Goal: Find specific page/section

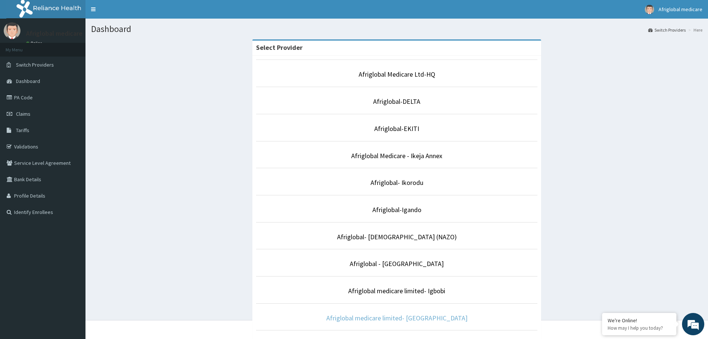
click at [407, 317] on link "Afriglobal medicare limited- [GEOGRAPHIC_DATA]" at bounding box center [396, 317] width 141 height 9
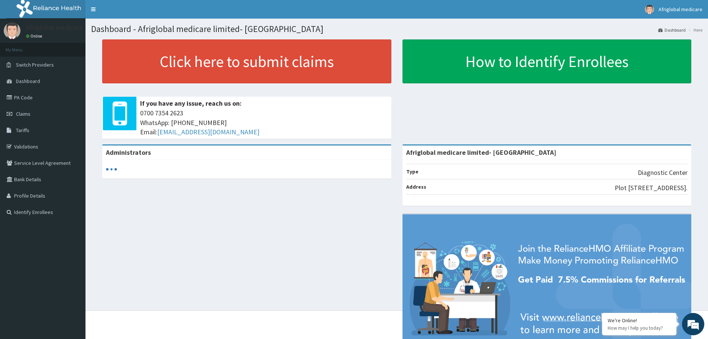
click at [20, 97] on link "PA Code" at bounding box center [43, 97] width 86 height 16
